Goal: Find specific page/section: Find specific page/section

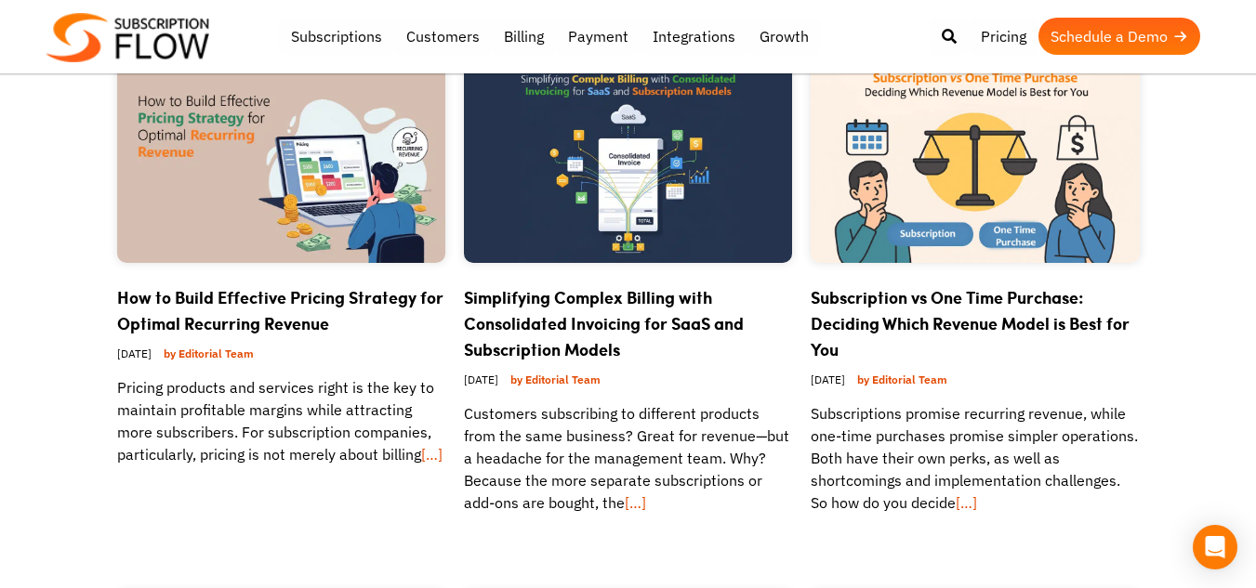
scroll to position [837, 0]
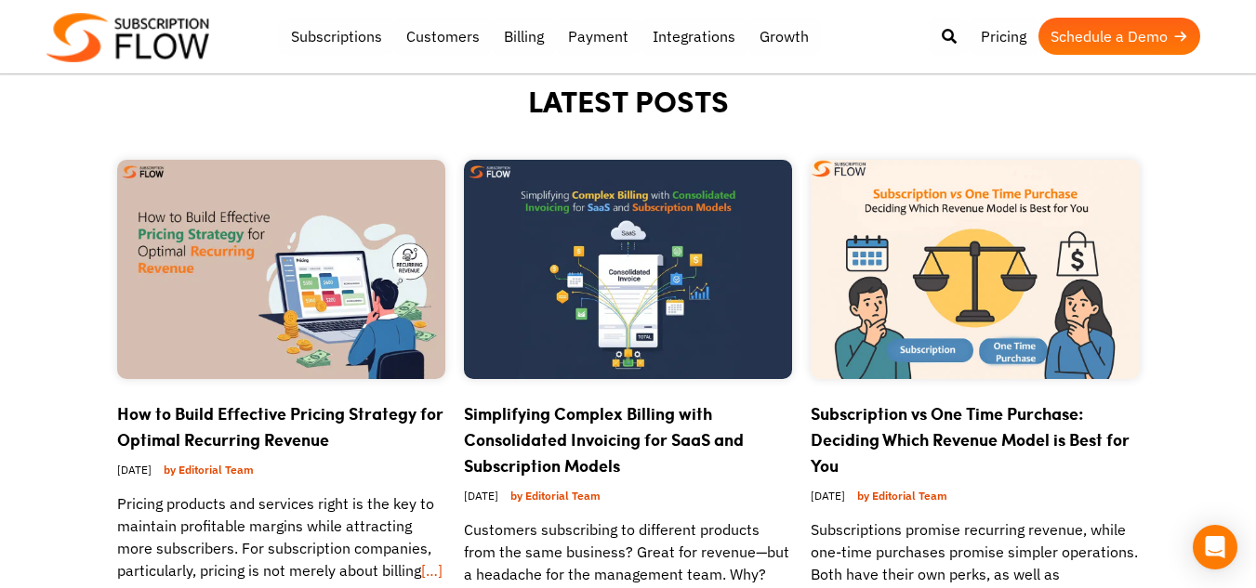
click at [578, 412] on link "Simplifying Complex Billing with Consolidated Invoicing for SaaS and Subscripti…" at bounding box center [604, 440] width 280 height 76
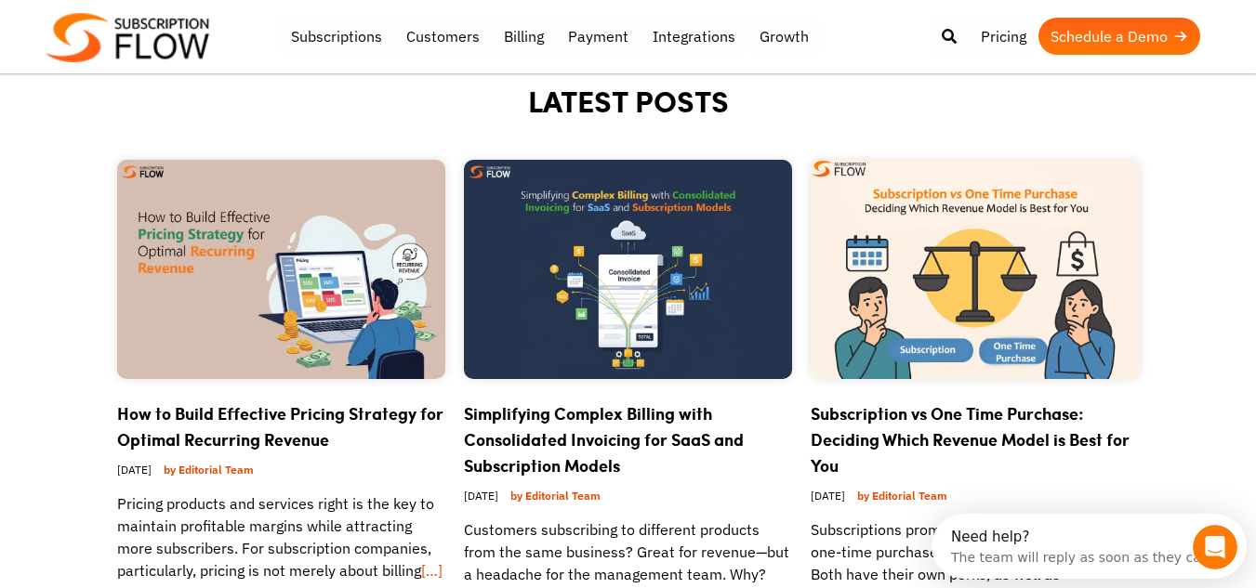
scroll to position [0, 0]
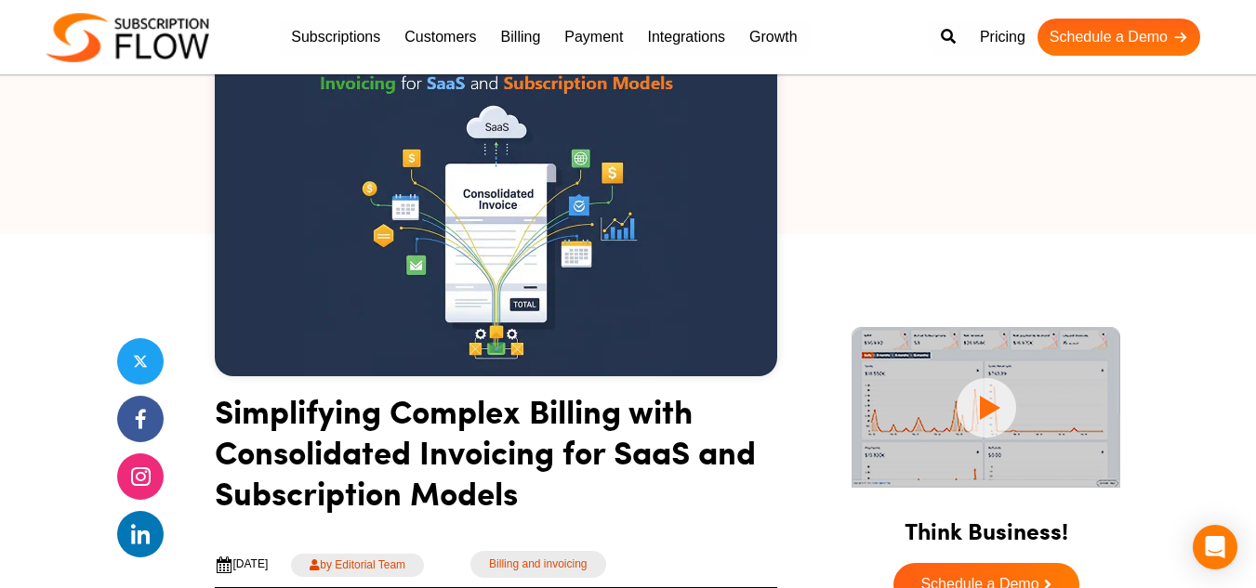
scroll to position [372, 0]
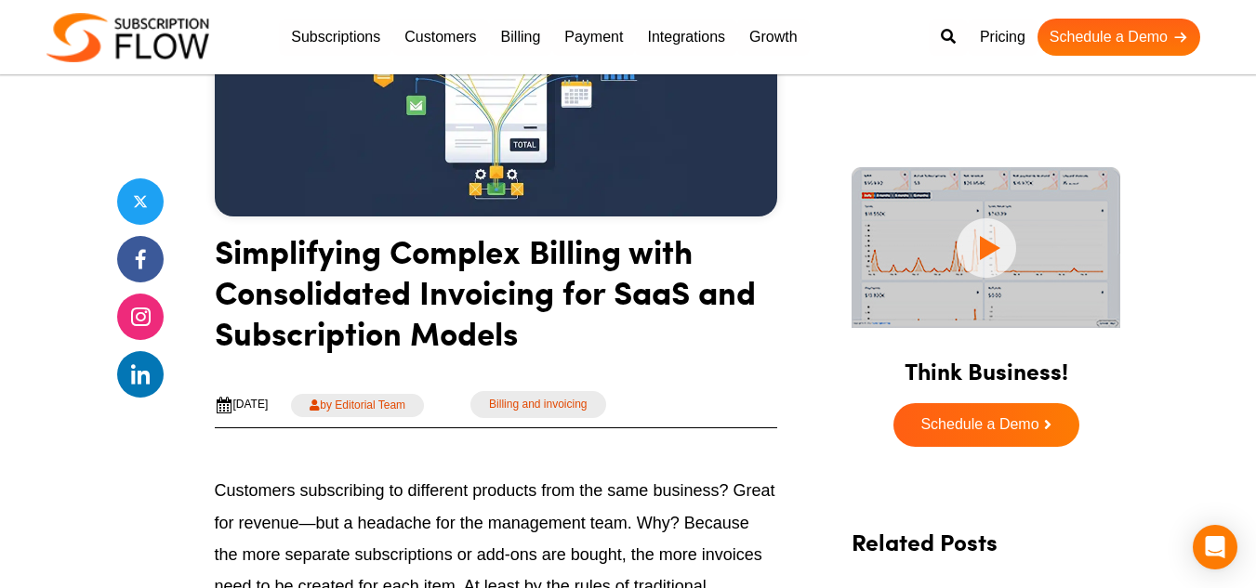
click at [138, 41] on img at bounding box center [127, 37] width 163 height 49
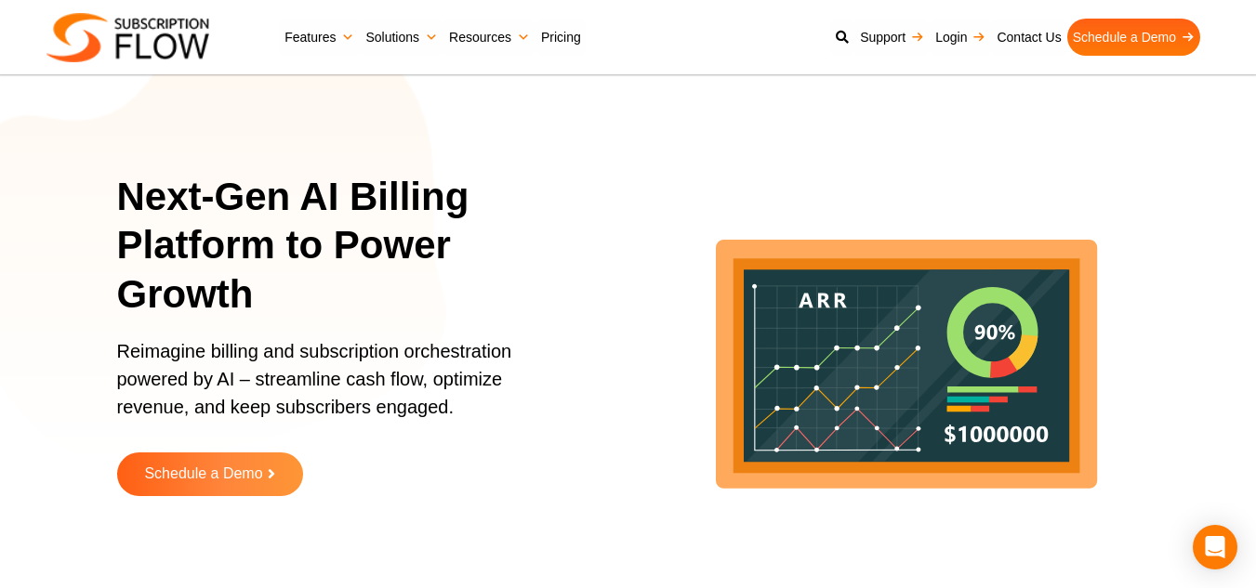
click at [165, 39] on img at bounding box center [127, 37] width 163 height 49
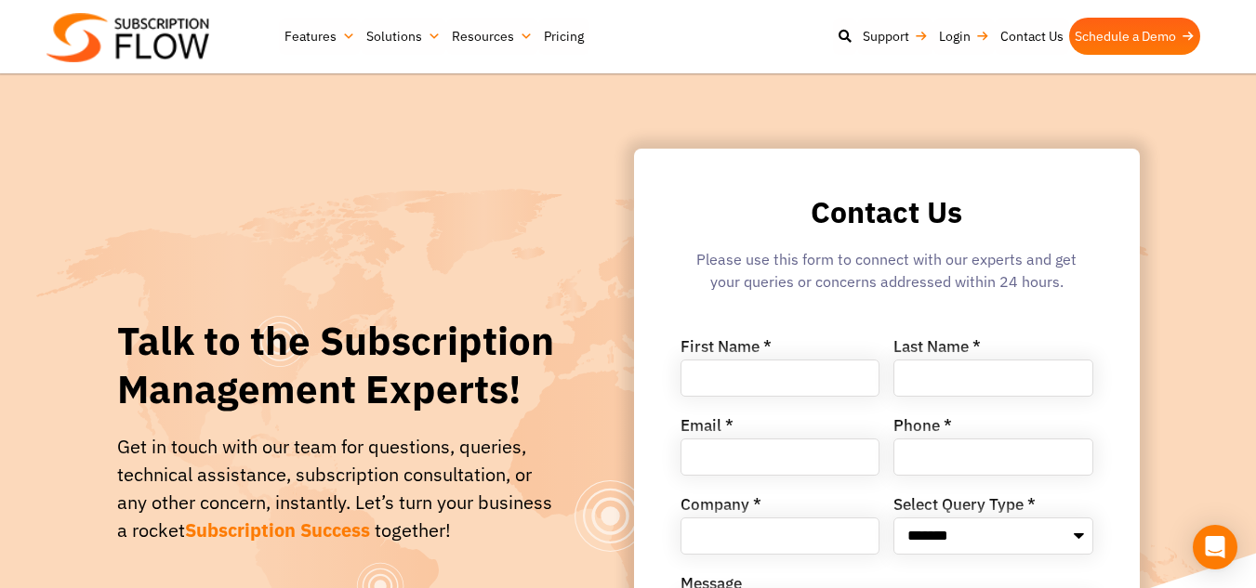
scroll to position [279, 0]
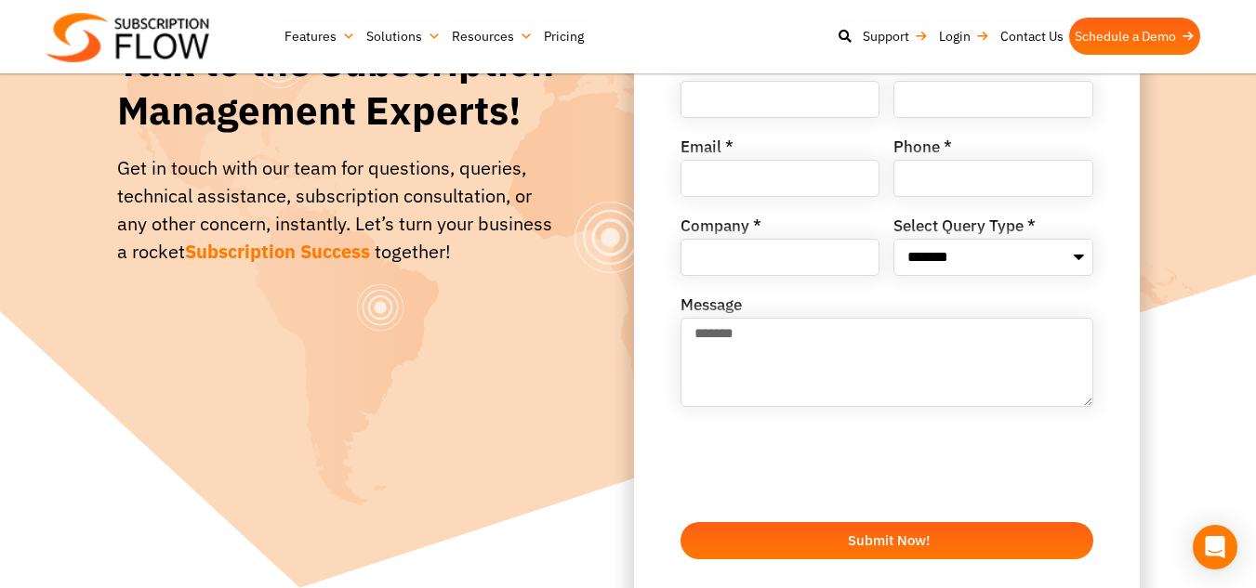
click at [88, 295] on div "Talk to the Subscription Management Experts! Get in touch with our team for que…" at bounding box center [629, 163] width 1116 height 885
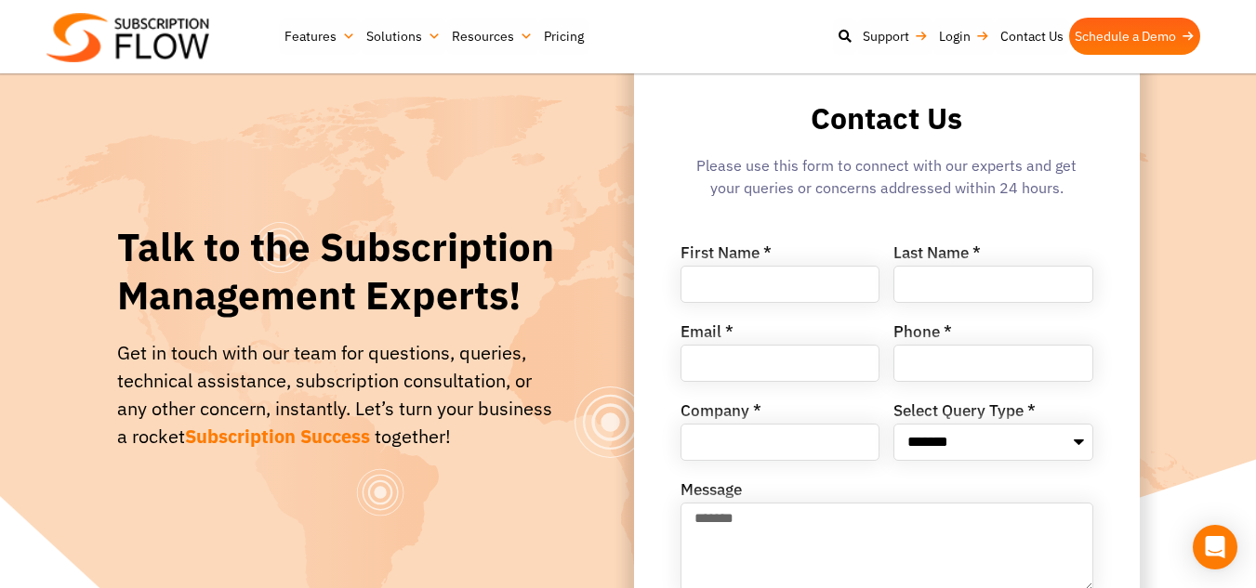
scroll to position [93, 0]
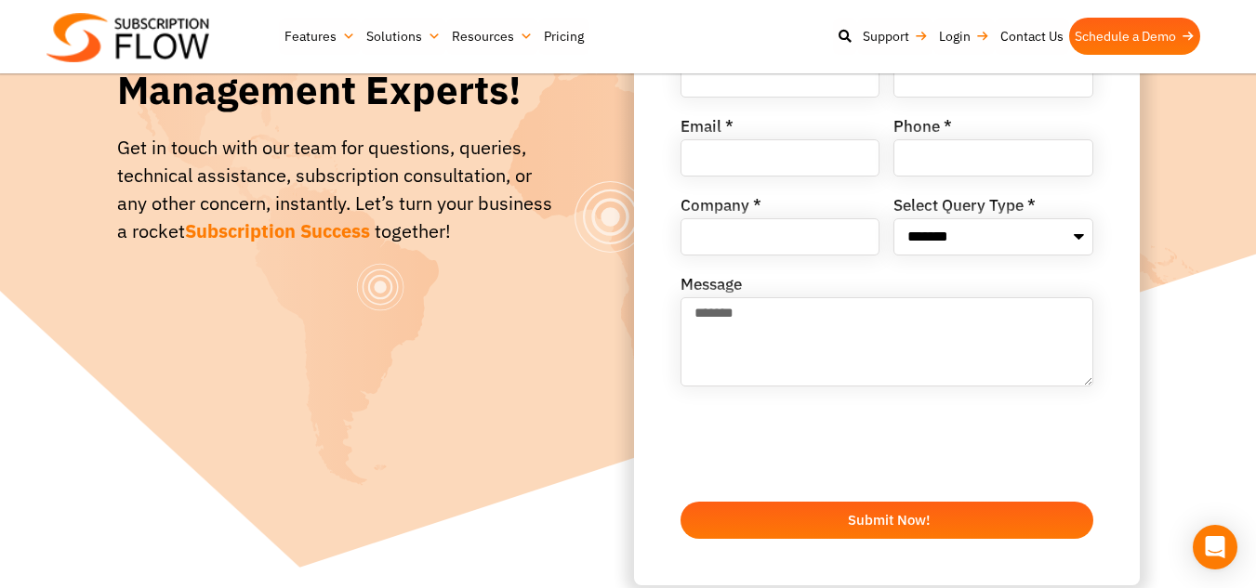
scroll to position [279, 0]
